Goal: Transaction & Acquisition: Purchase product/service

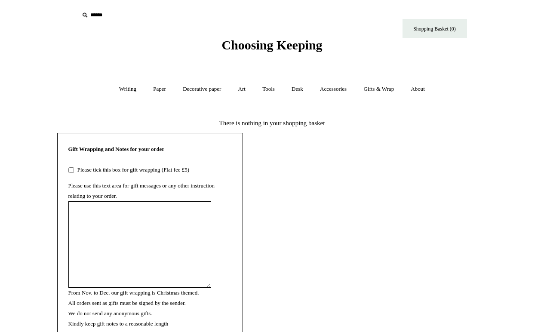
click at [295, 48] on span "Choosing Keeping" at bounding box center [272, 45] width 101 height 14
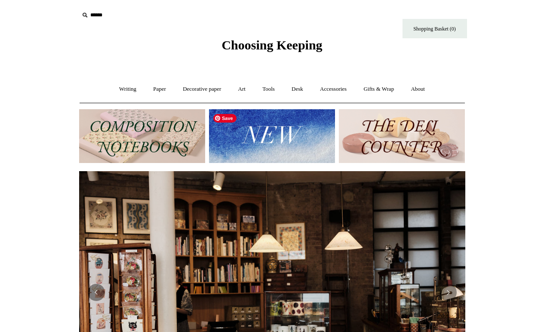
click at [299, 130] on img at bounding box center [272, 136] width 126 height 54
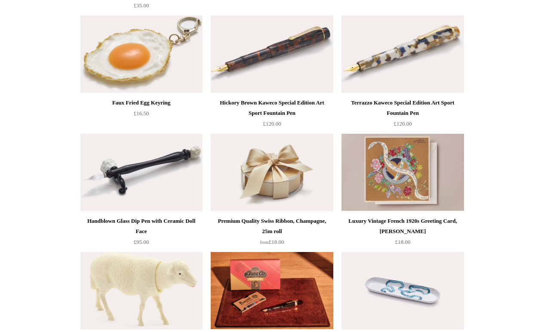
scroll to position [451, 0]
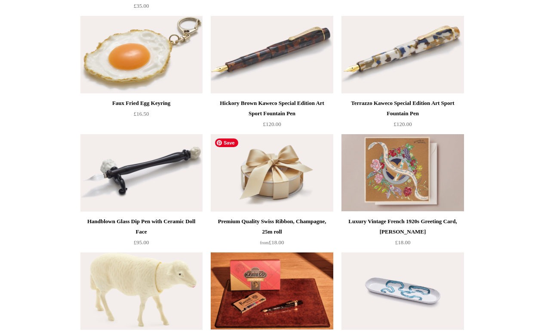
click at [295, 180] on img at bounding box center [272, 172] width 122 height 77
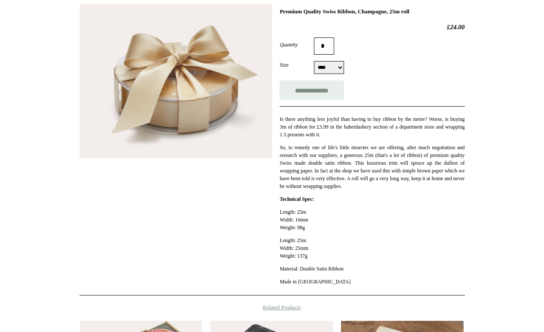
scroll to position [131, 0]
